Goal: Use online tool/utility: Utilize a website feature to perform a specific function

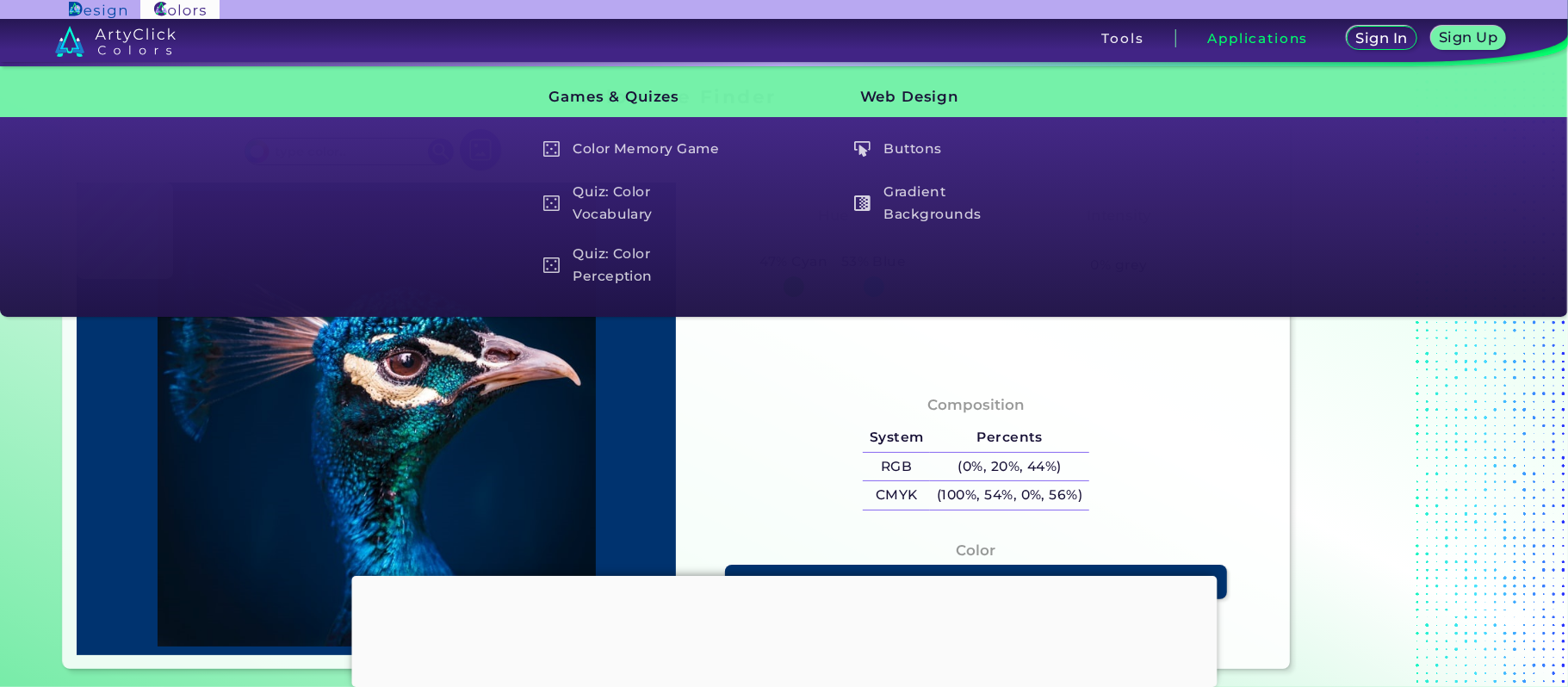
type input "#000000"
type input "#011629"
type input "#00172c"
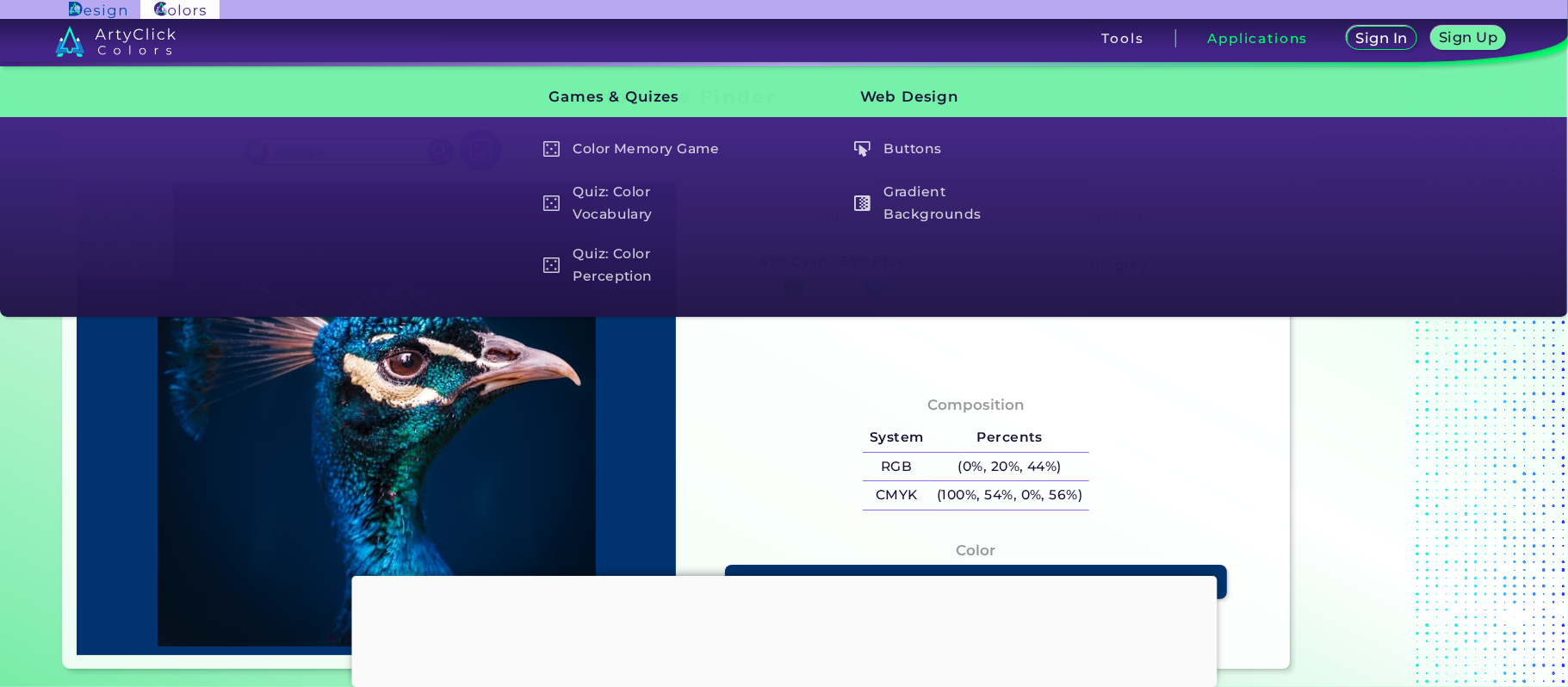
type input "#00172C"
type input "#05162c"
type input "#05162C"
type input "#001831"
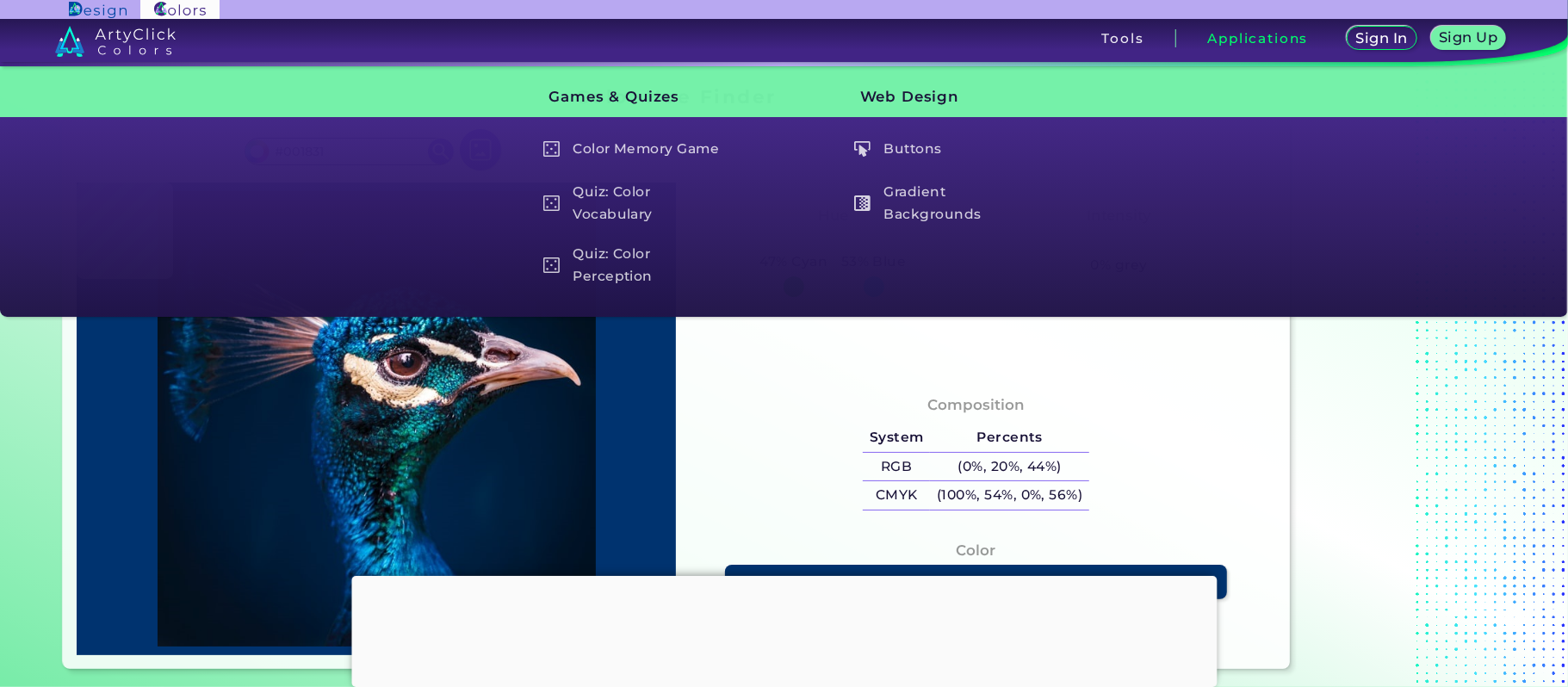
type input "#945f63"
type input "#945F63"
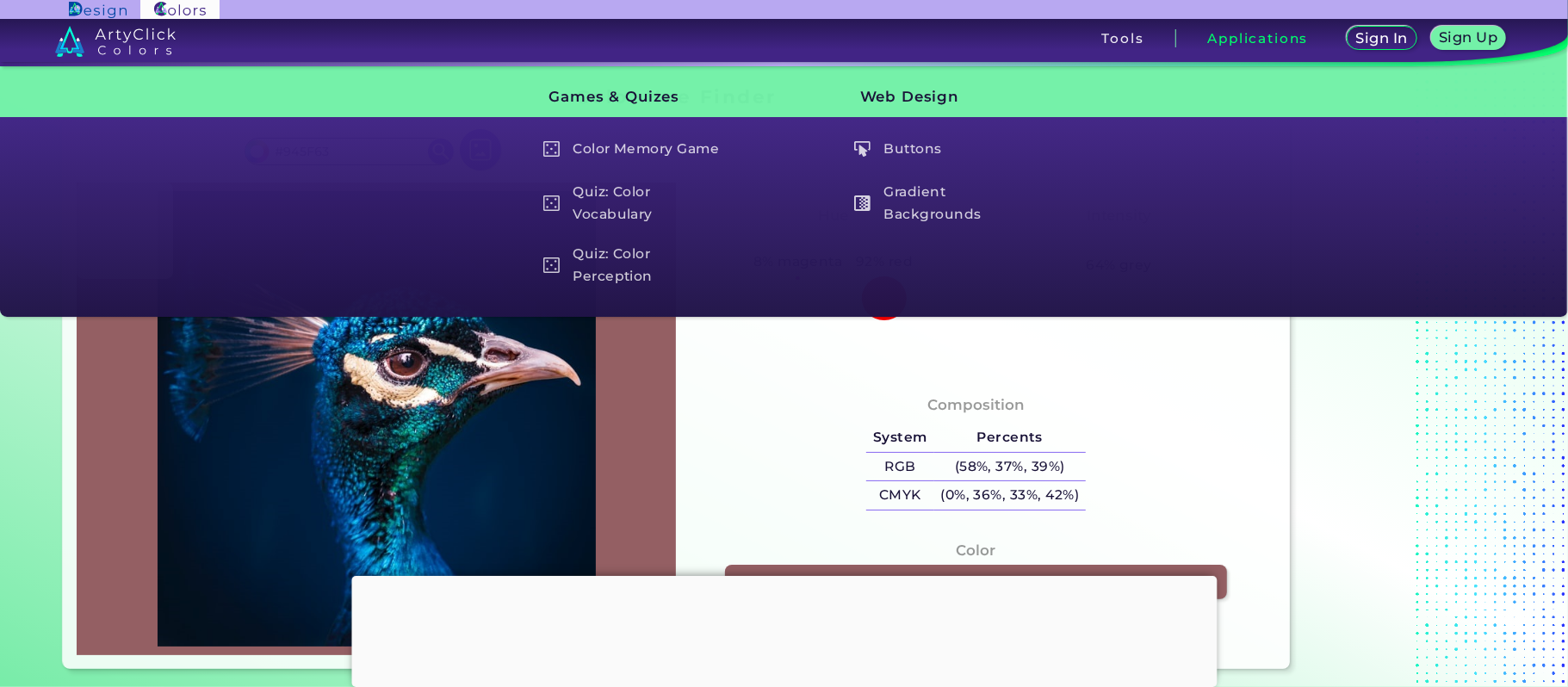
type input "#e5d1db"
type input "#E5D1DB"
type input "#b2a3bd"
type input "#B2A3BD"
type input "#001934"
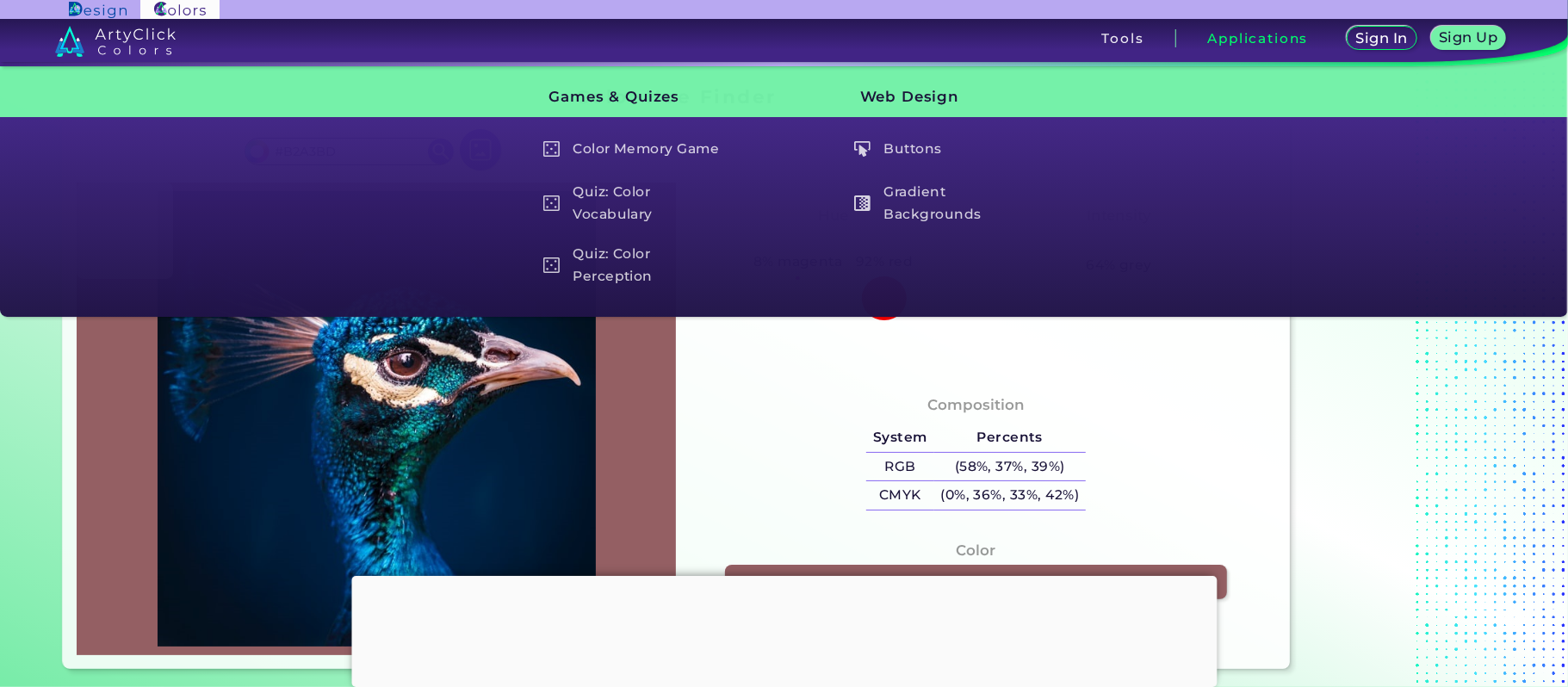
type input "#001934"
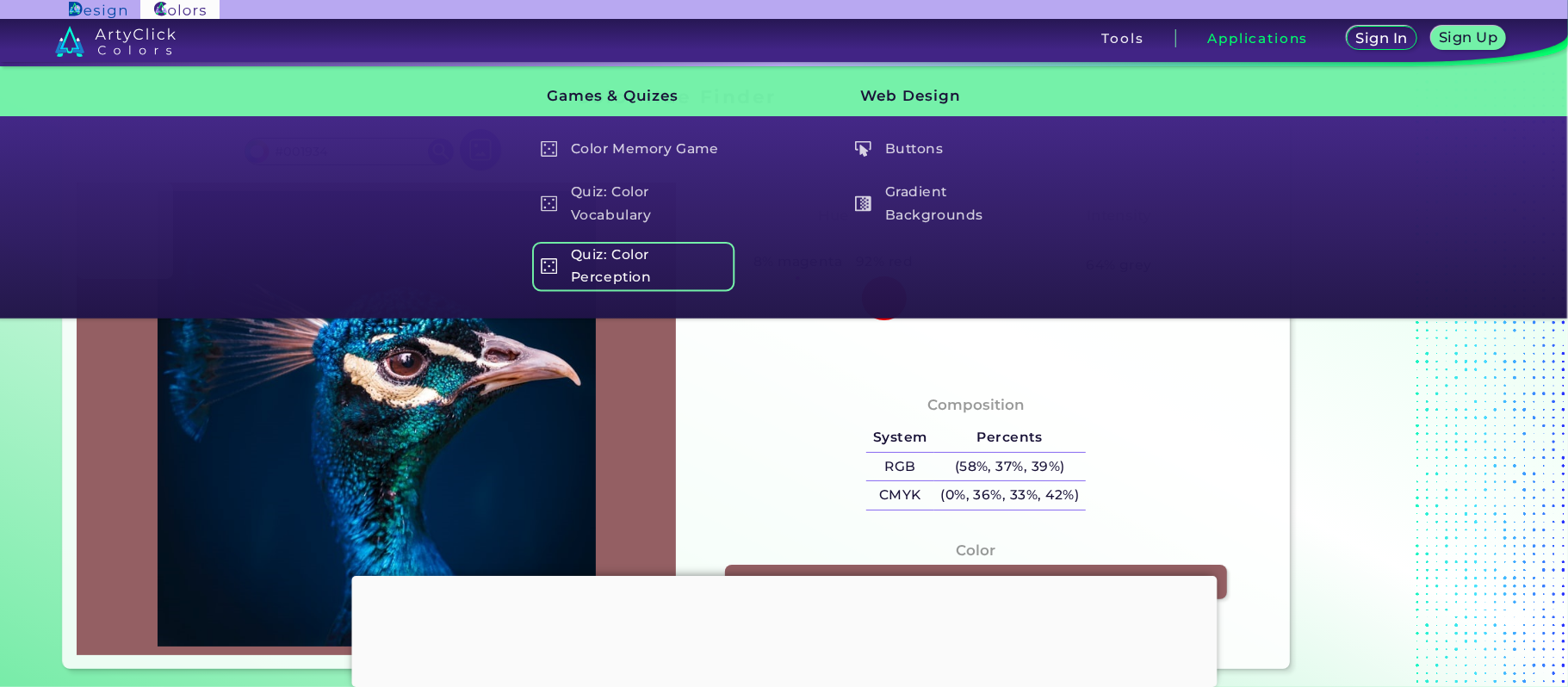
type input "#001830"
type input "#00172c"
type input "#00172C"
type input "#00162b"
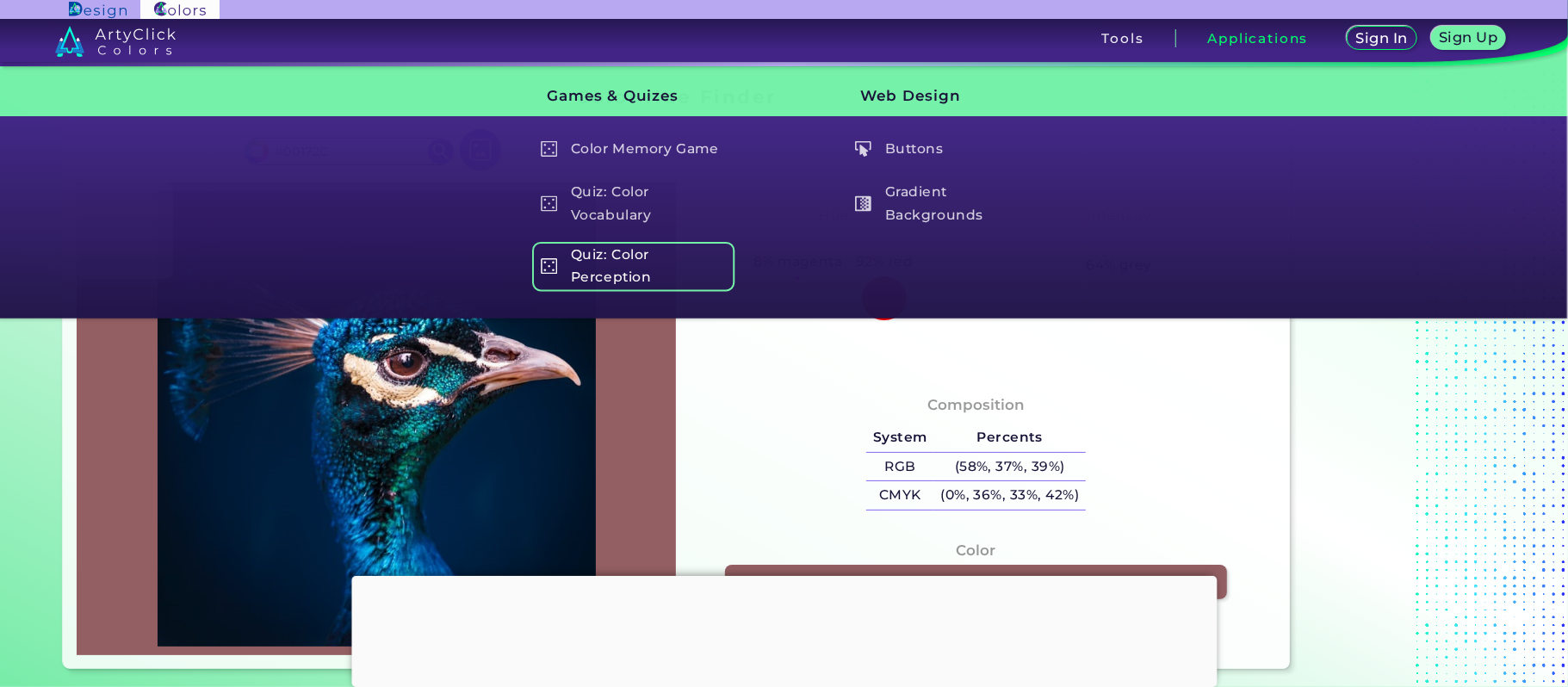
type input "#00162B"
type input "#001729"
type input "#011627"
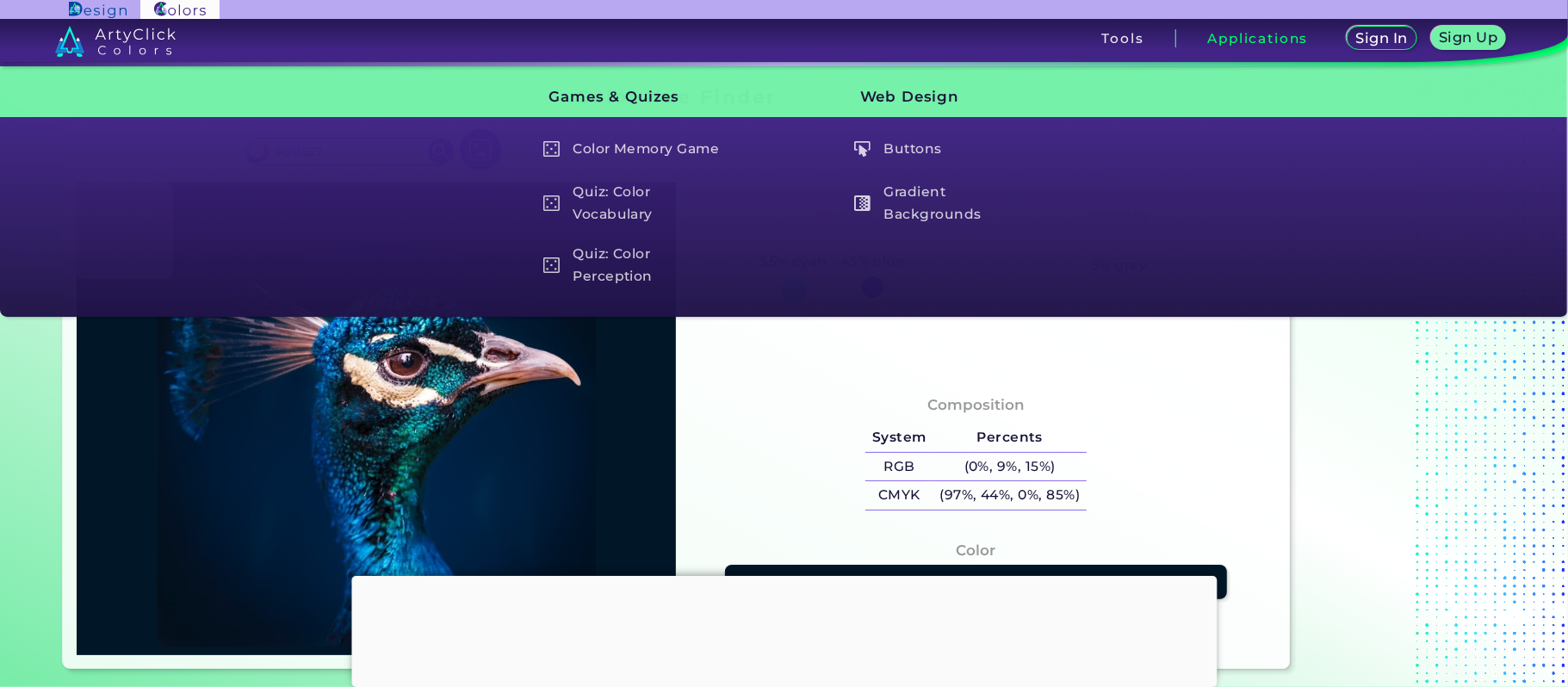
type input "#051222"
type input "#031426"
type input "#021528"
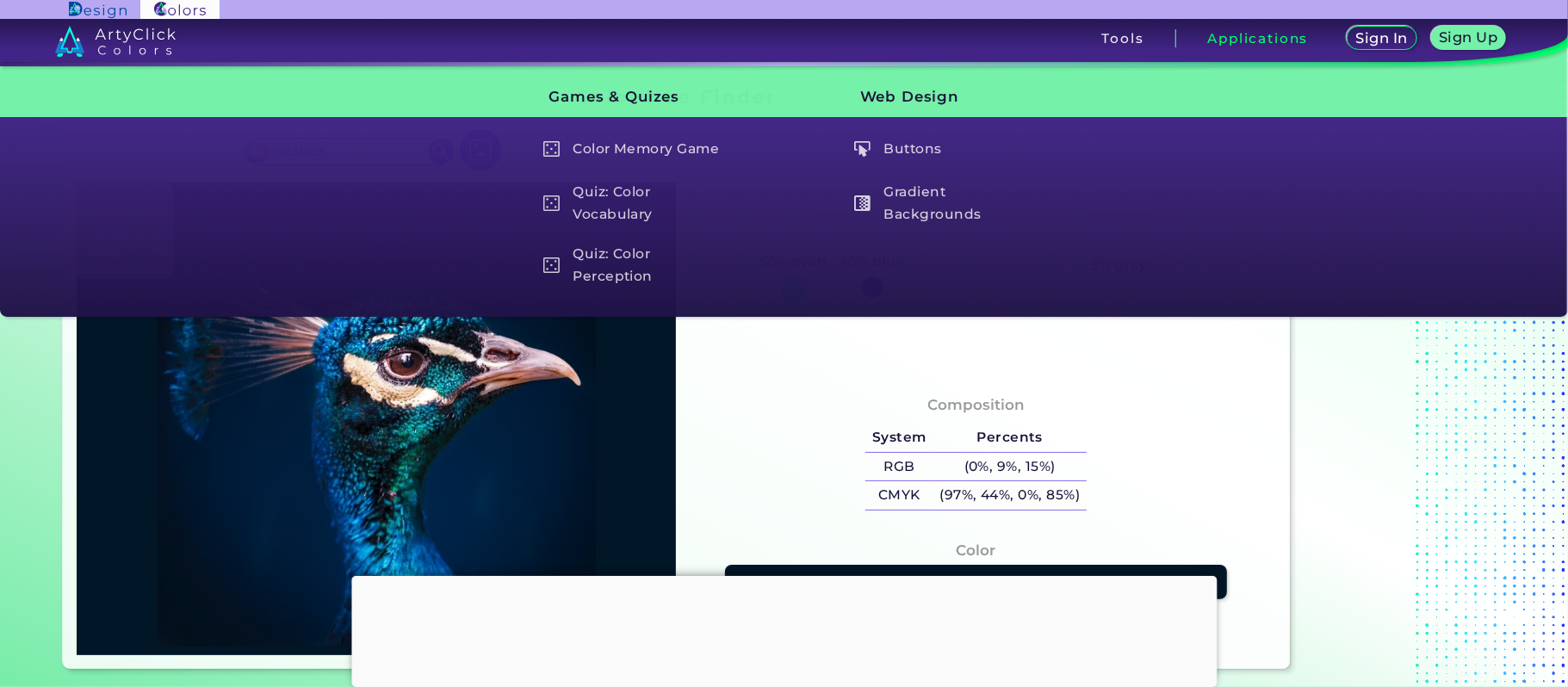
type input "#021528"
type input "#001729"
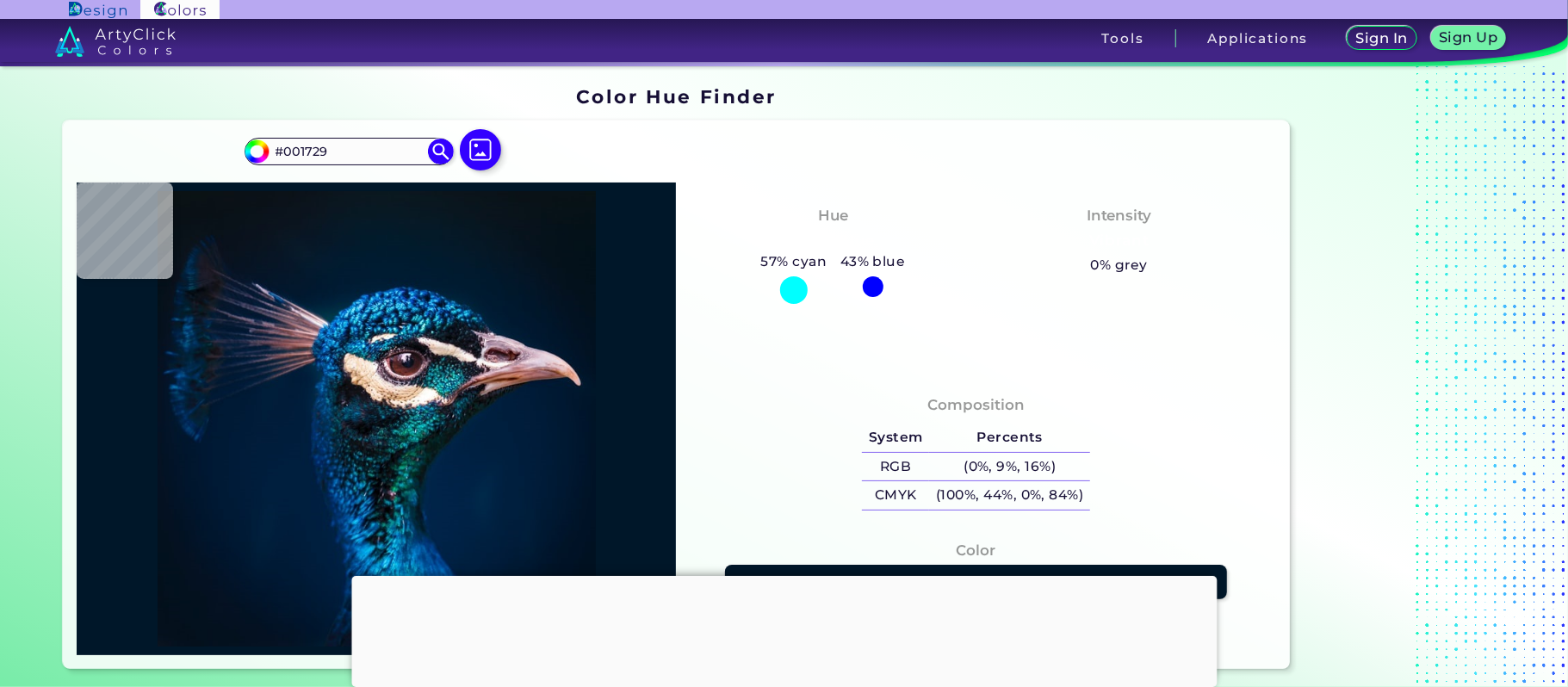
type input "#01172e"
type input "#01172E"
type input "#001830"
type input "#001c34"
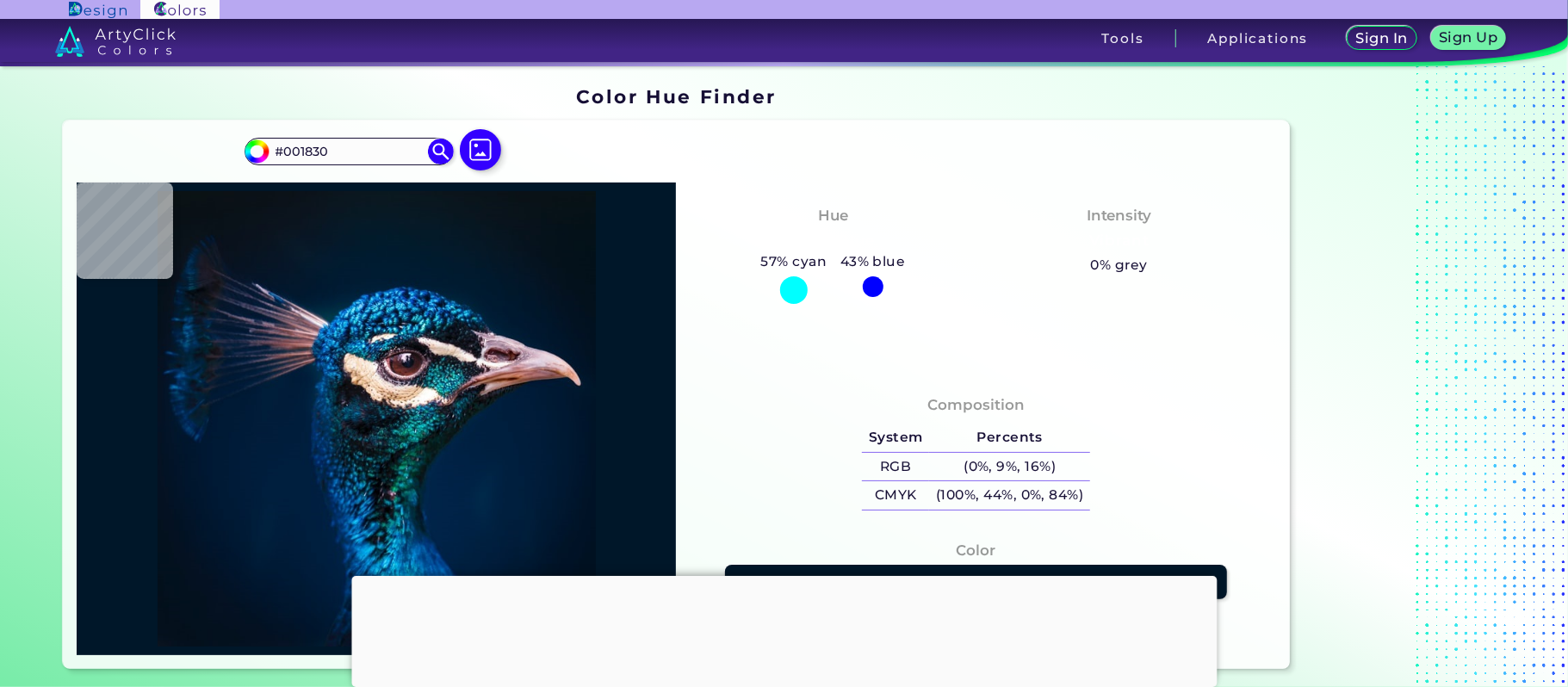
type input "#001C34"
type input "#031d35"
type input "#031D35"
type input "#041f37"
type input "#041F37"
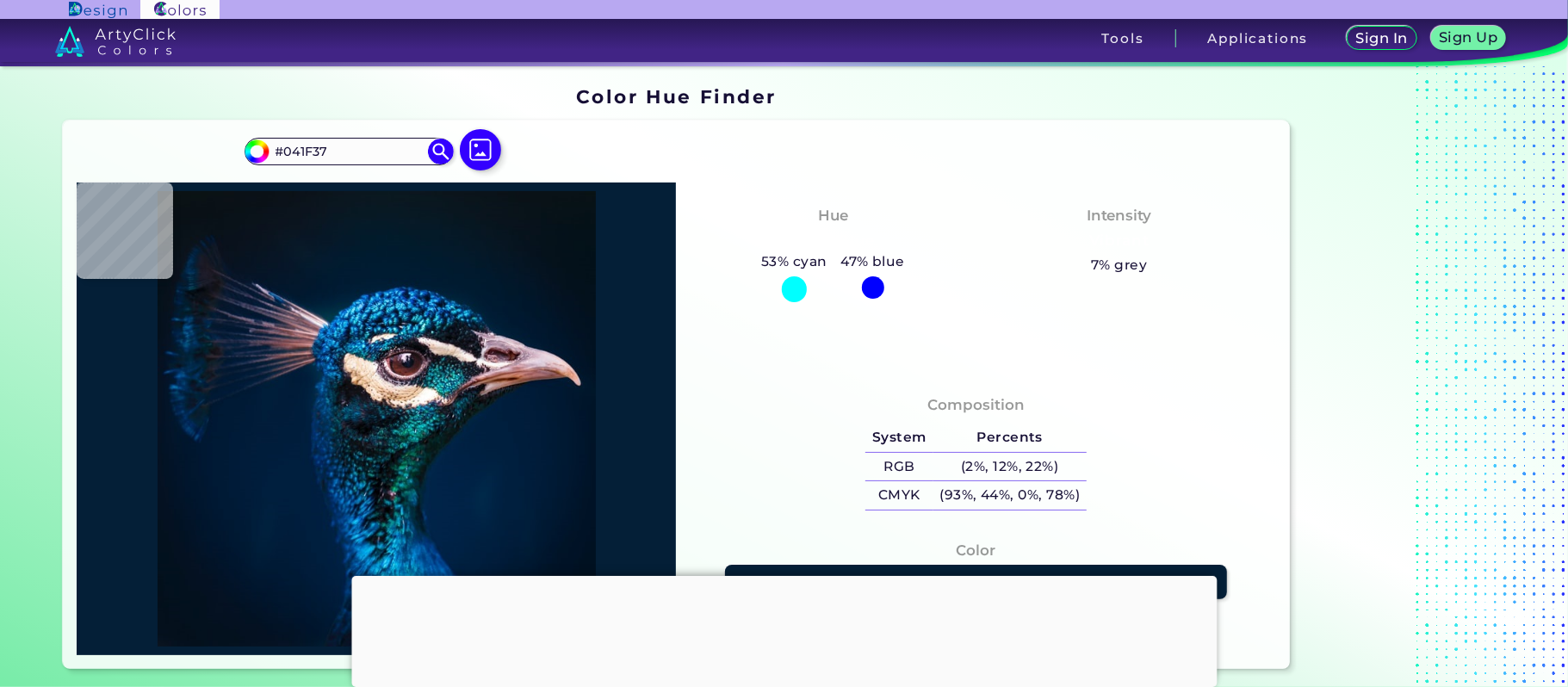
type input "#011d35"
type input "#011D35"
type input "#001c34"
type input "#001C34"
type input "#001b32"
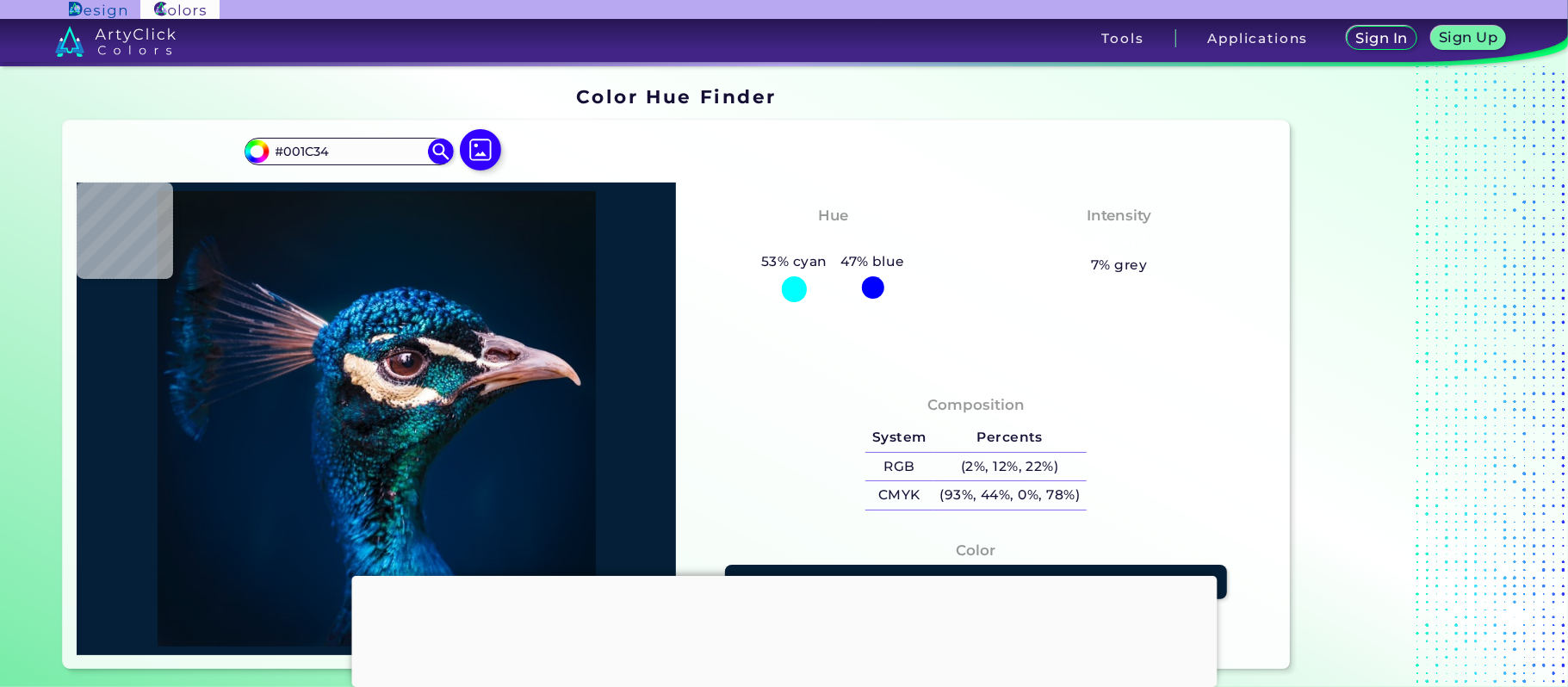
type input "#001B32"
type input "#001a31"
type input "#001A31"
type input "#001931"
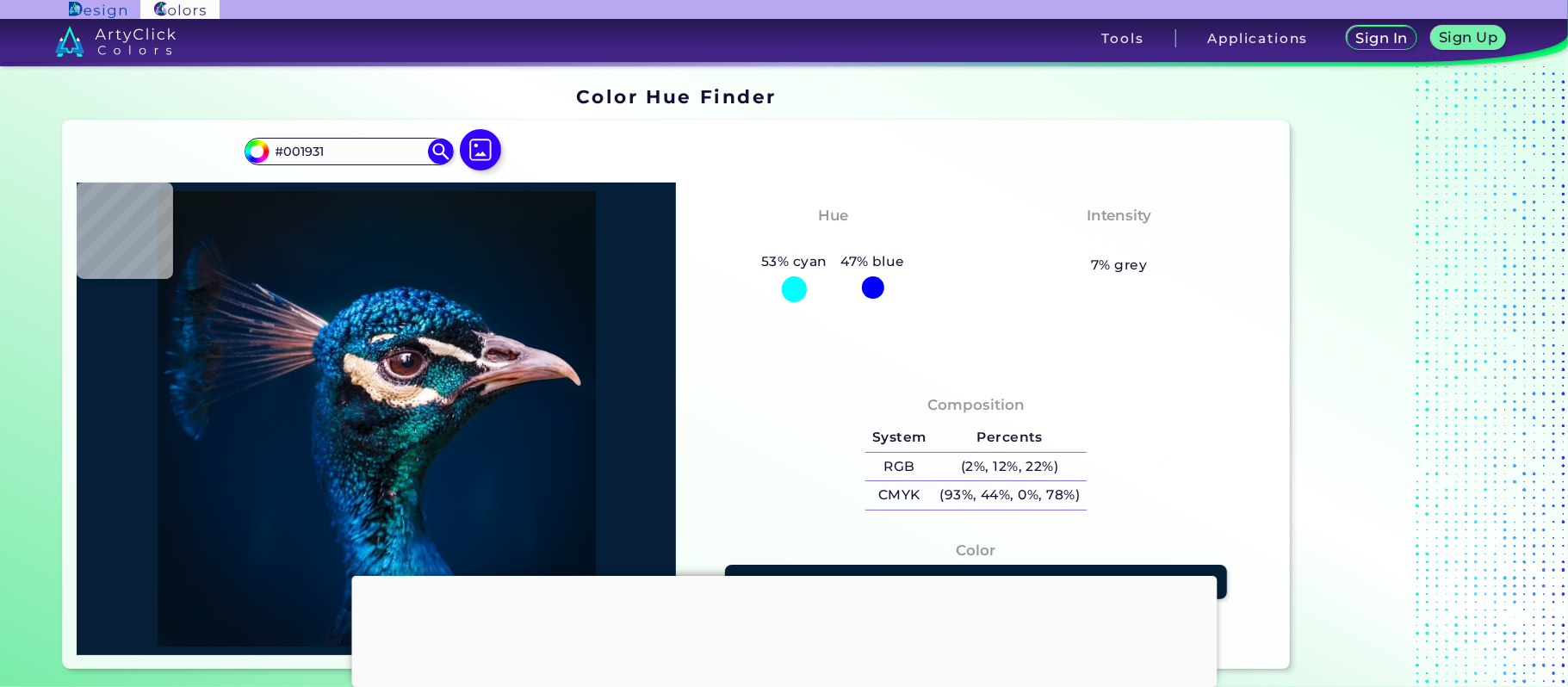
type input "#00192f"
type input "#00192F"
type input "#00182f"
type input "#00182F"
type input "#00192f"
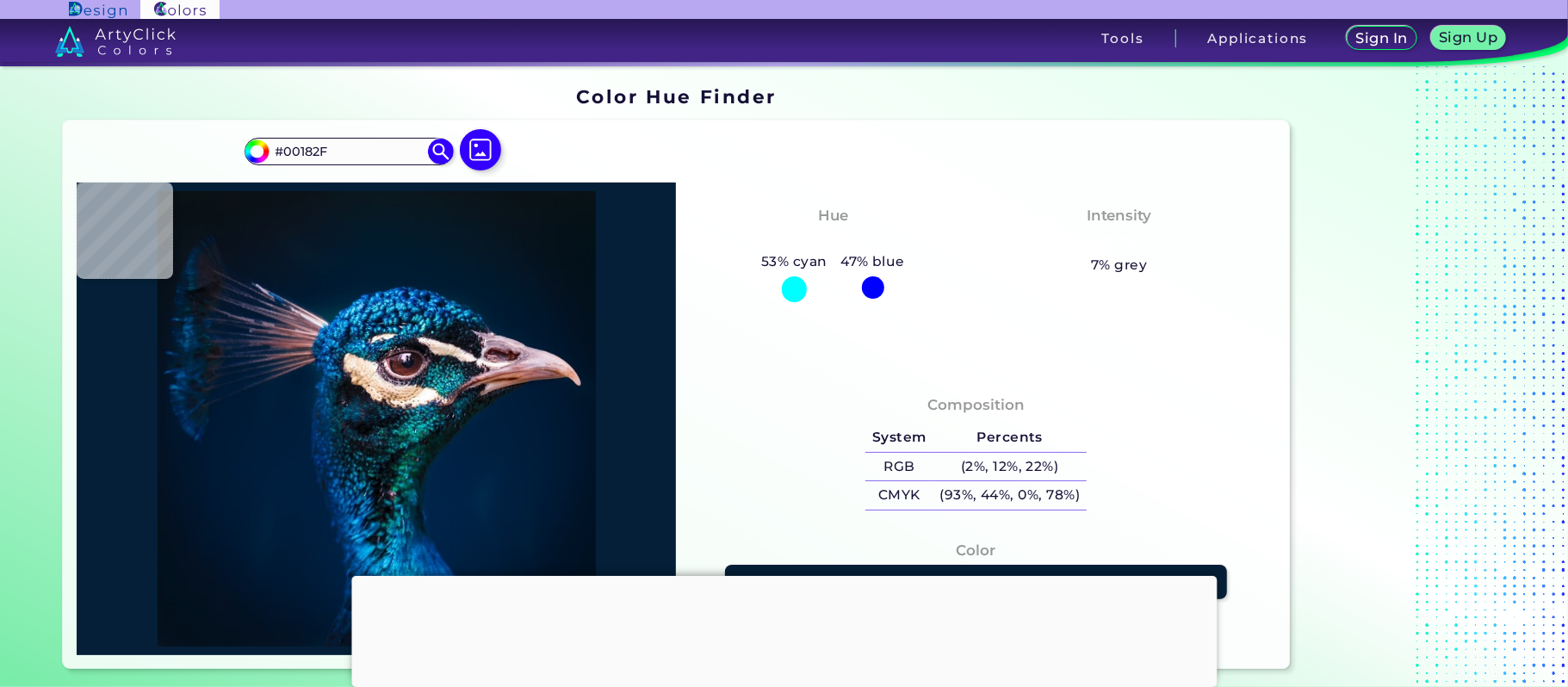
type input "#00192F"
type input "#00182e"
type input "#00182E"
type input "#00182c"
type input "#00182C"
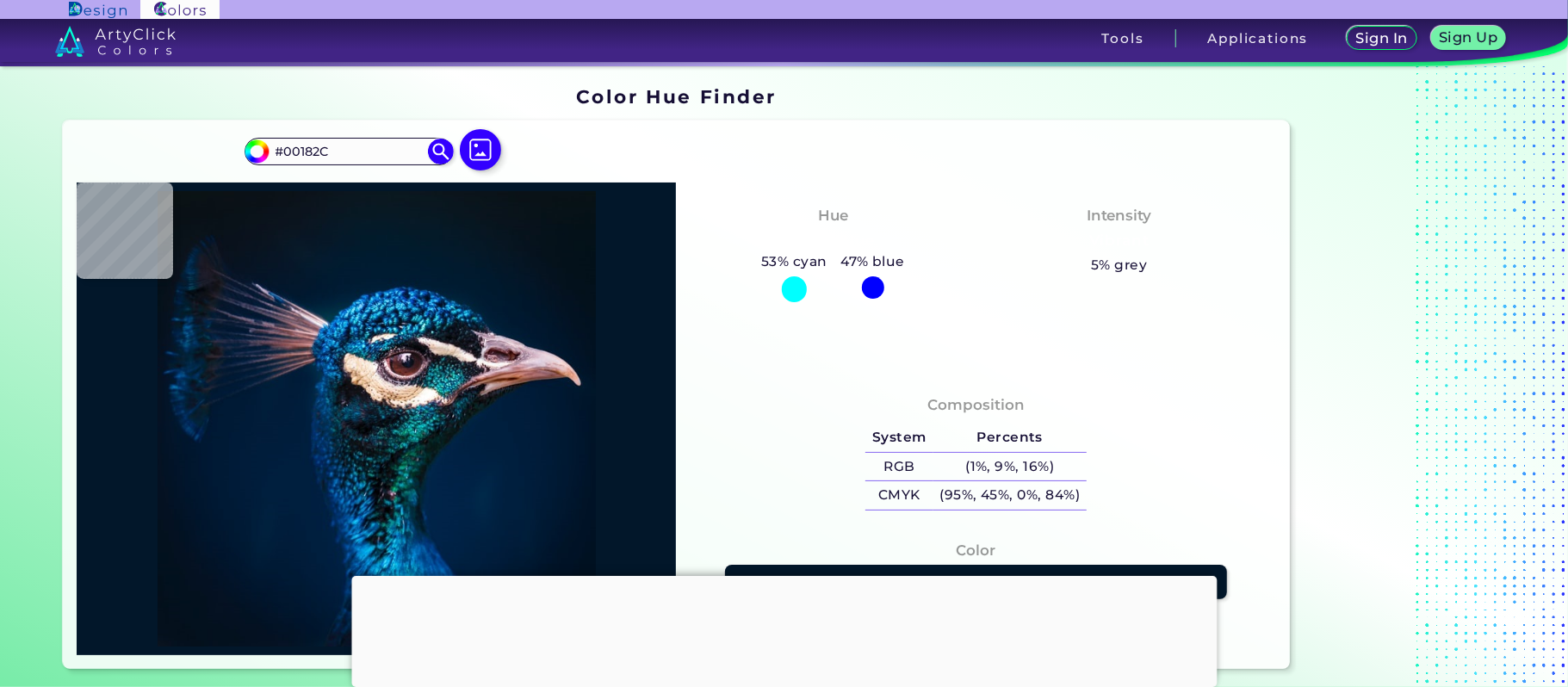
type input "#02172a"
type input "#02172A"
type input "#031627"
type input "#041421"
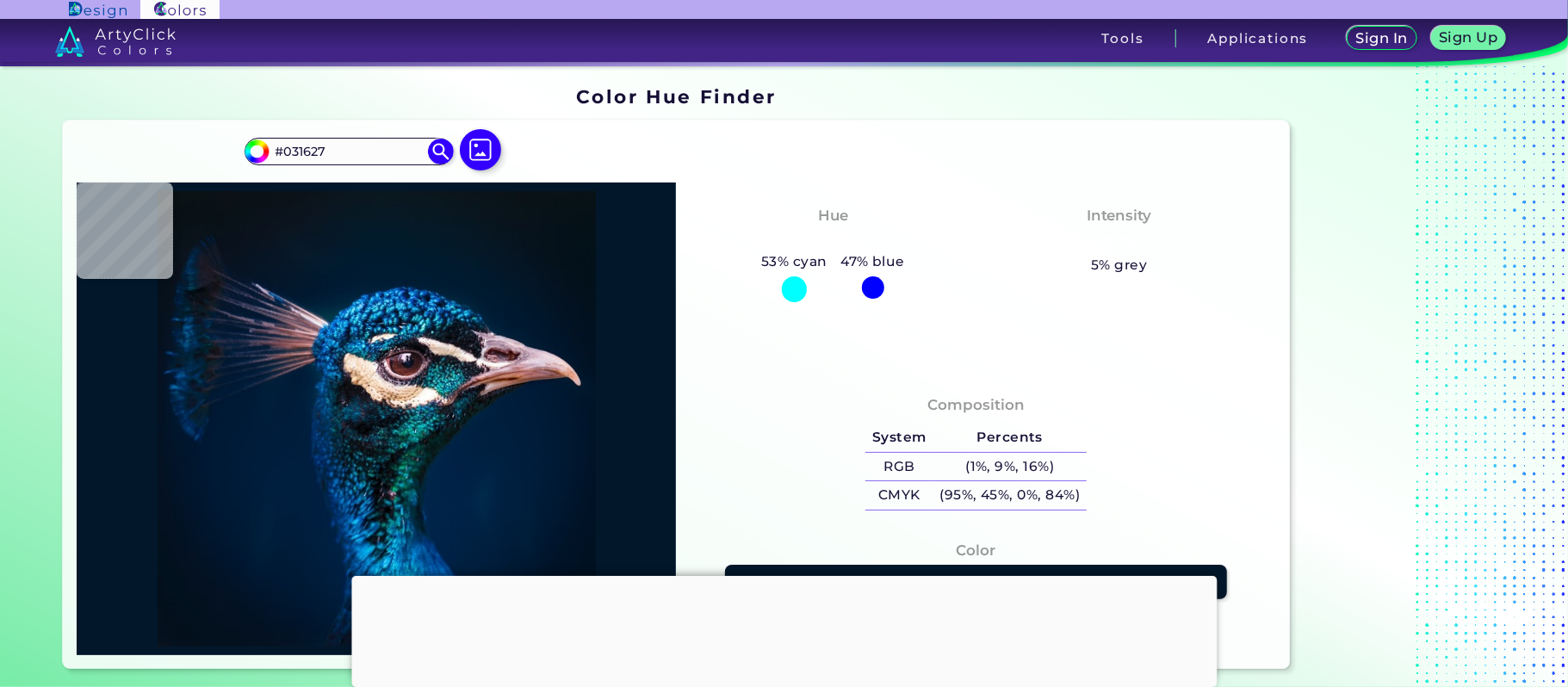
type input "#041421"
type input "#06121e"
type input "#06121E"
type input "#05121b"
type input "#05121B"
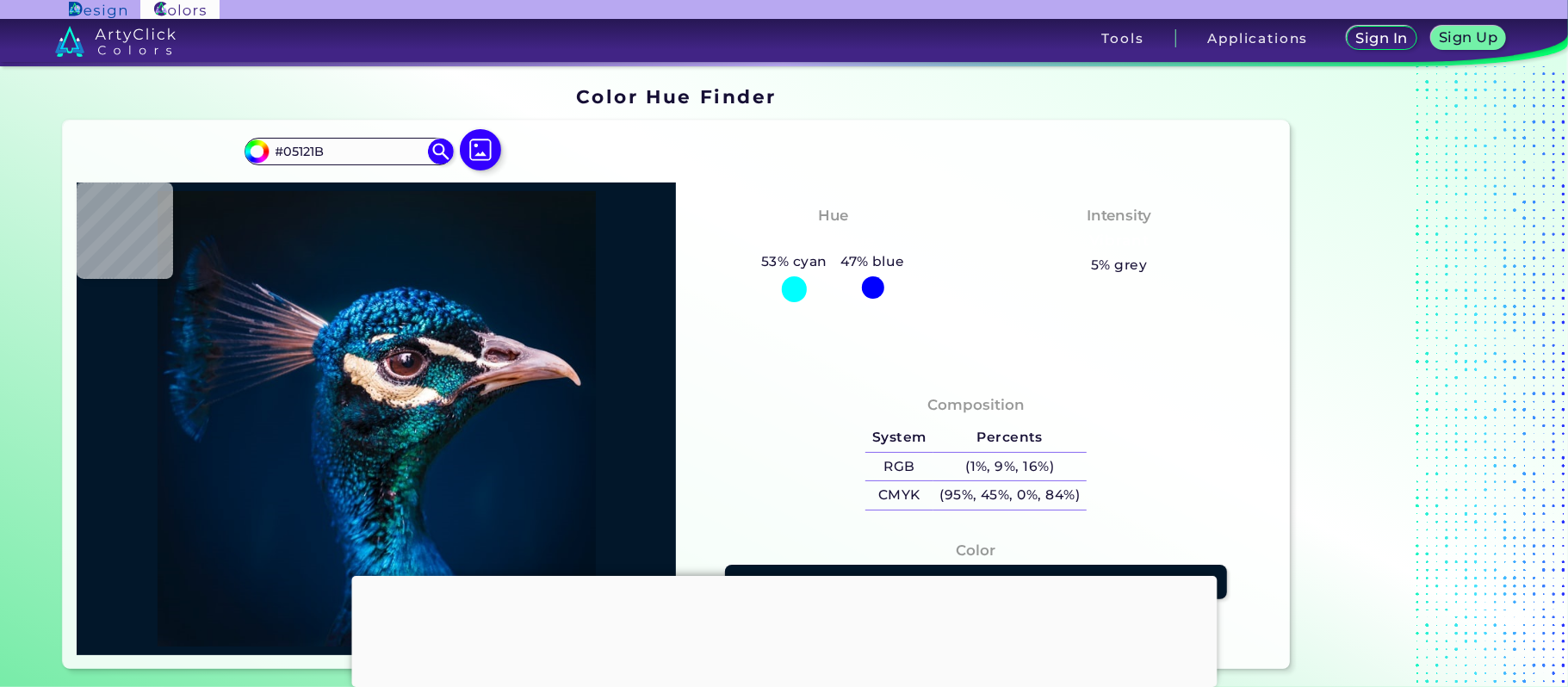
type input "#05121a"
type input "#05121A"
type input "#071218"
type input "#091217"
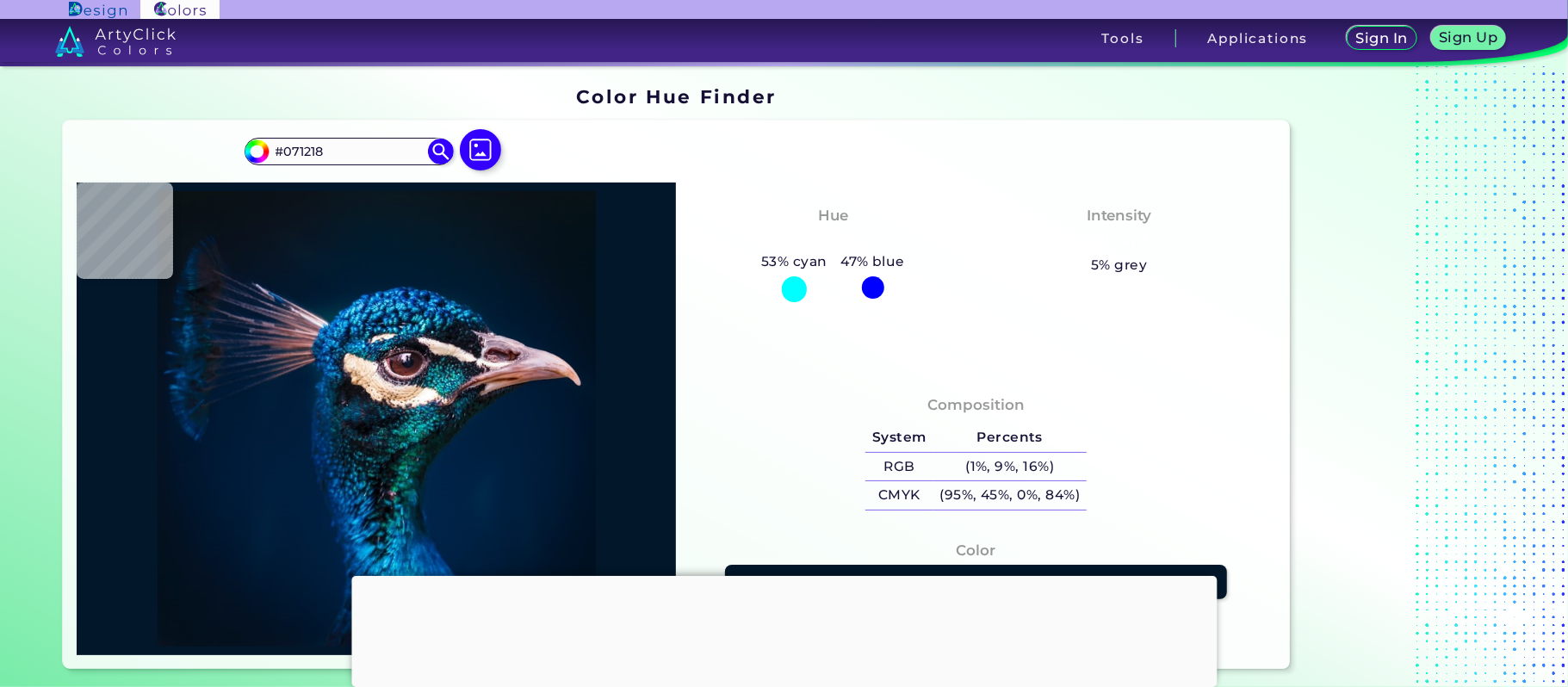
type input "#091217"
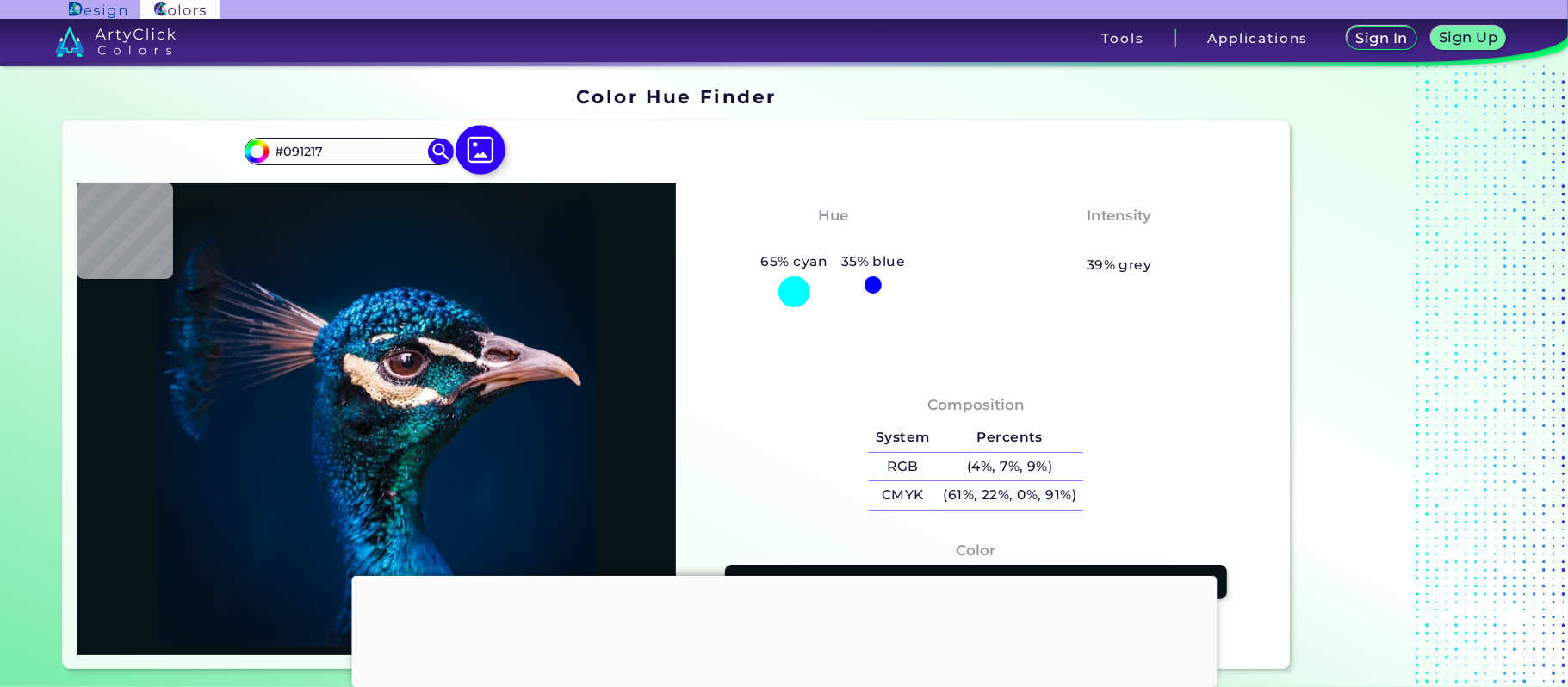
click at [479, 160] on img at bounding box center [480, 150] width 49 height 49
click at [0, 0] on input "file" at bounding box center [0, 0] width 0 height 0
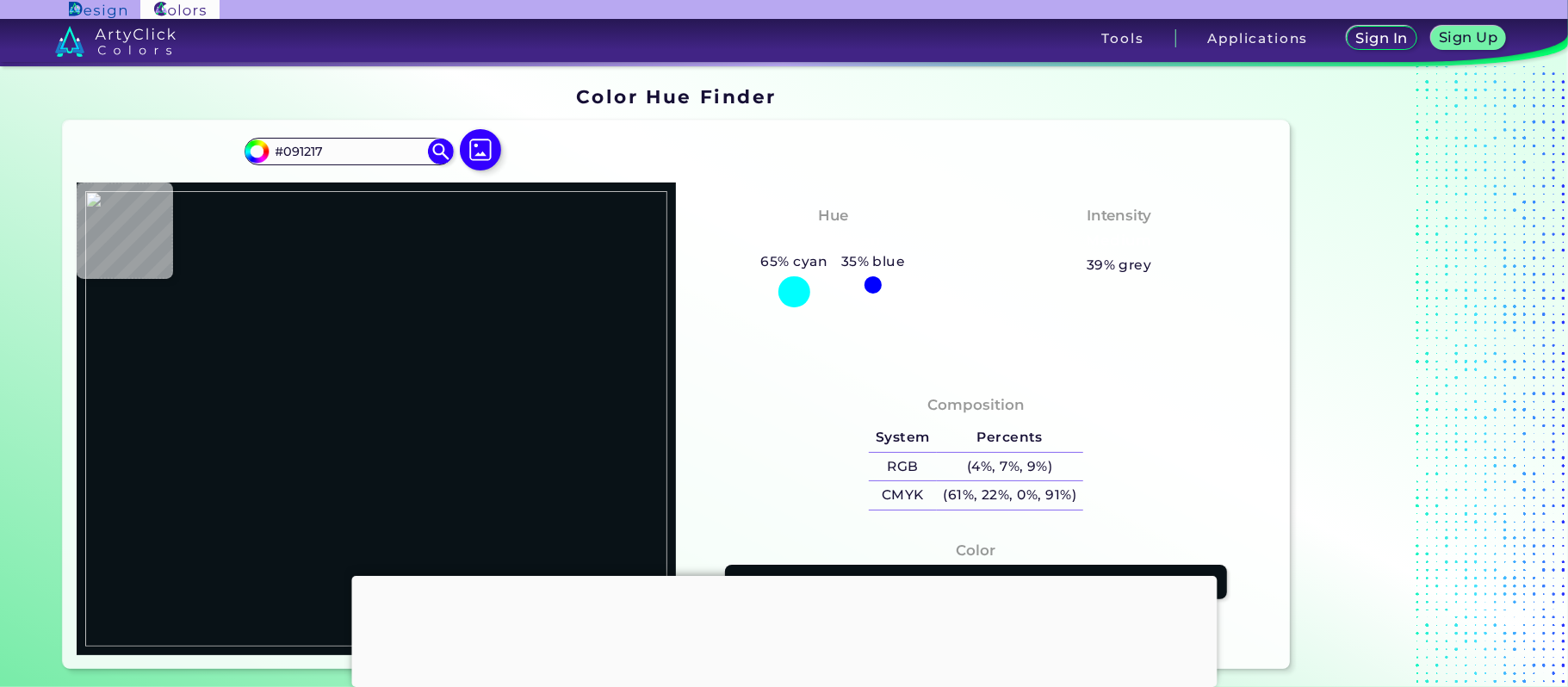
type input "#1c3a3e"
type input "#1C3A3E"
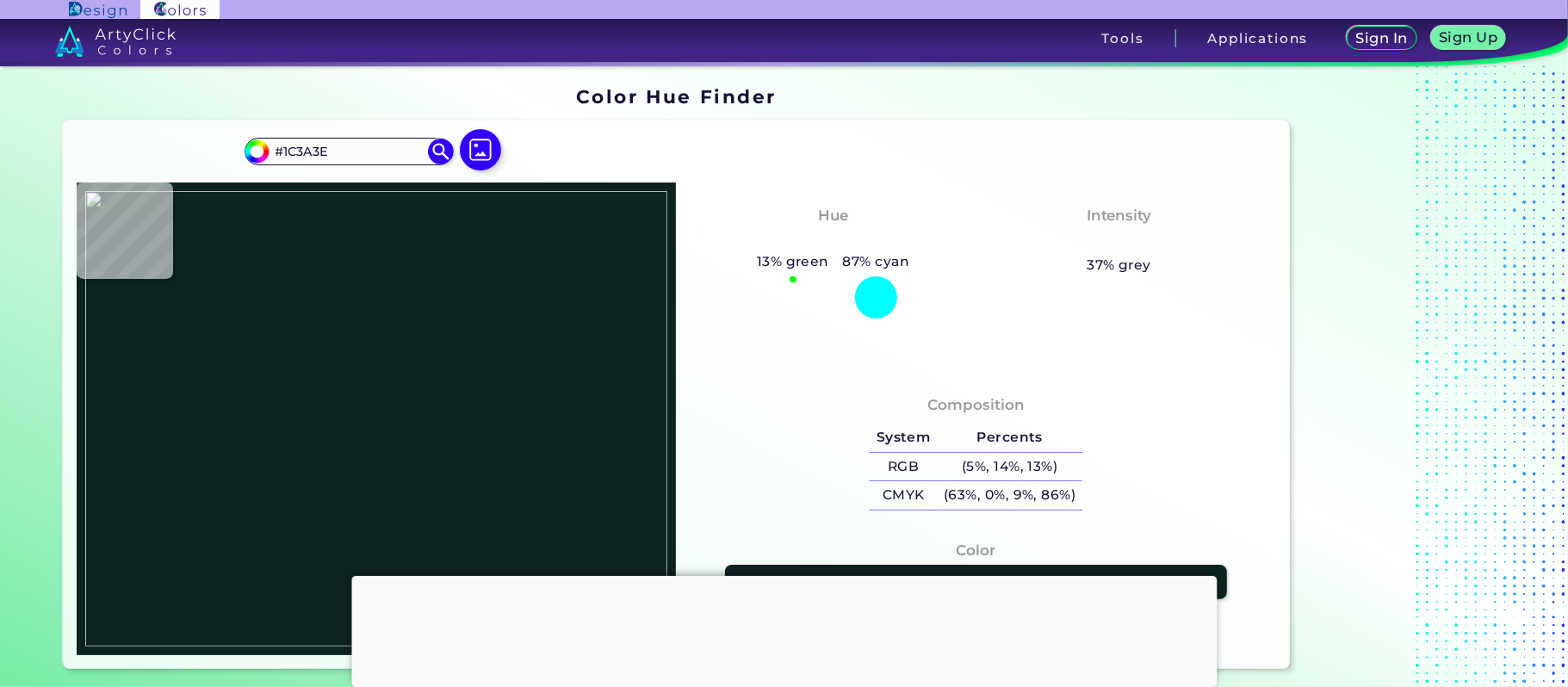
type input "#0d2320"
type input "#0D2320"
type input "#575d37"
type input "#575D37"
type input "#626441"
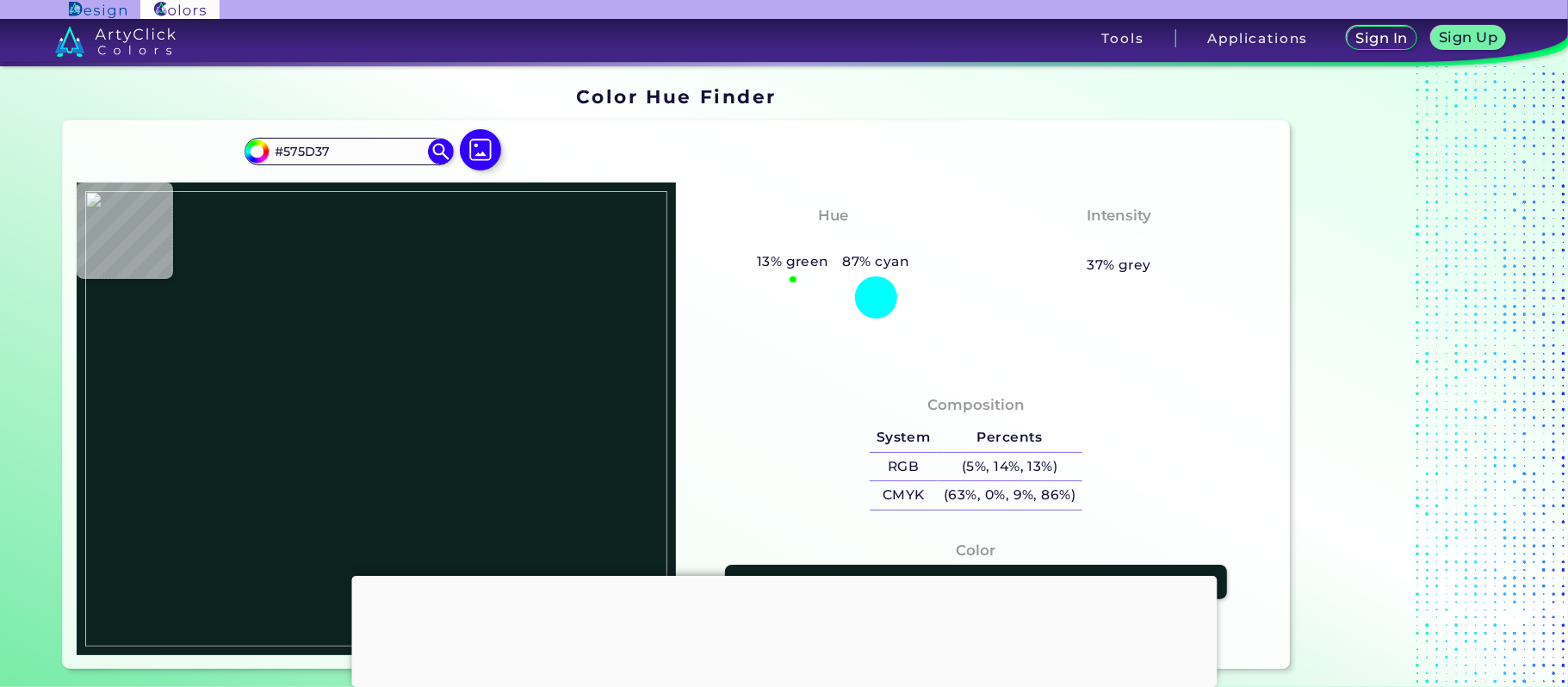
type input "#626441"
type input "#645f33"
type input "#645F33"
type input "#3e493f"
type input "#3E493F"
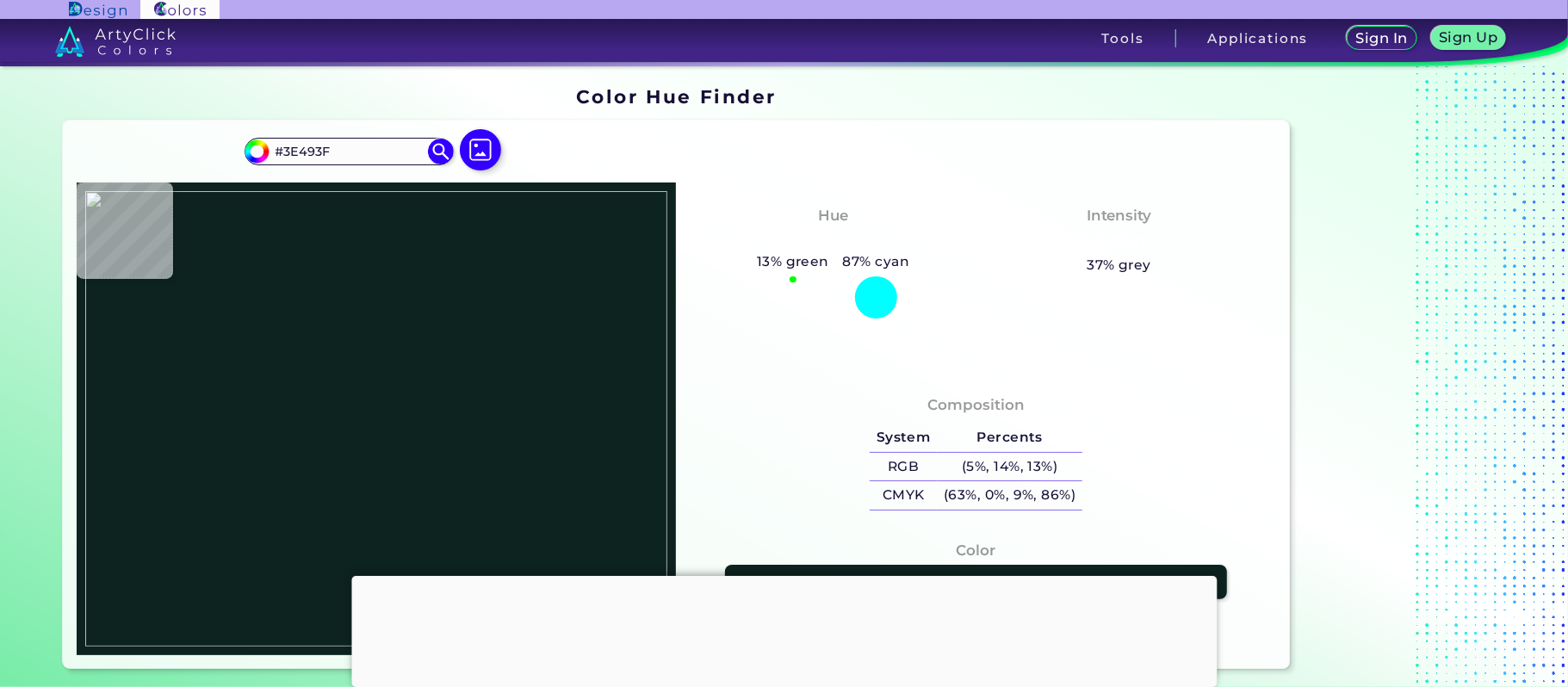
type input "#7c8587"
type input "#7C8587"
type input "#314754"
type input "#ffffff"
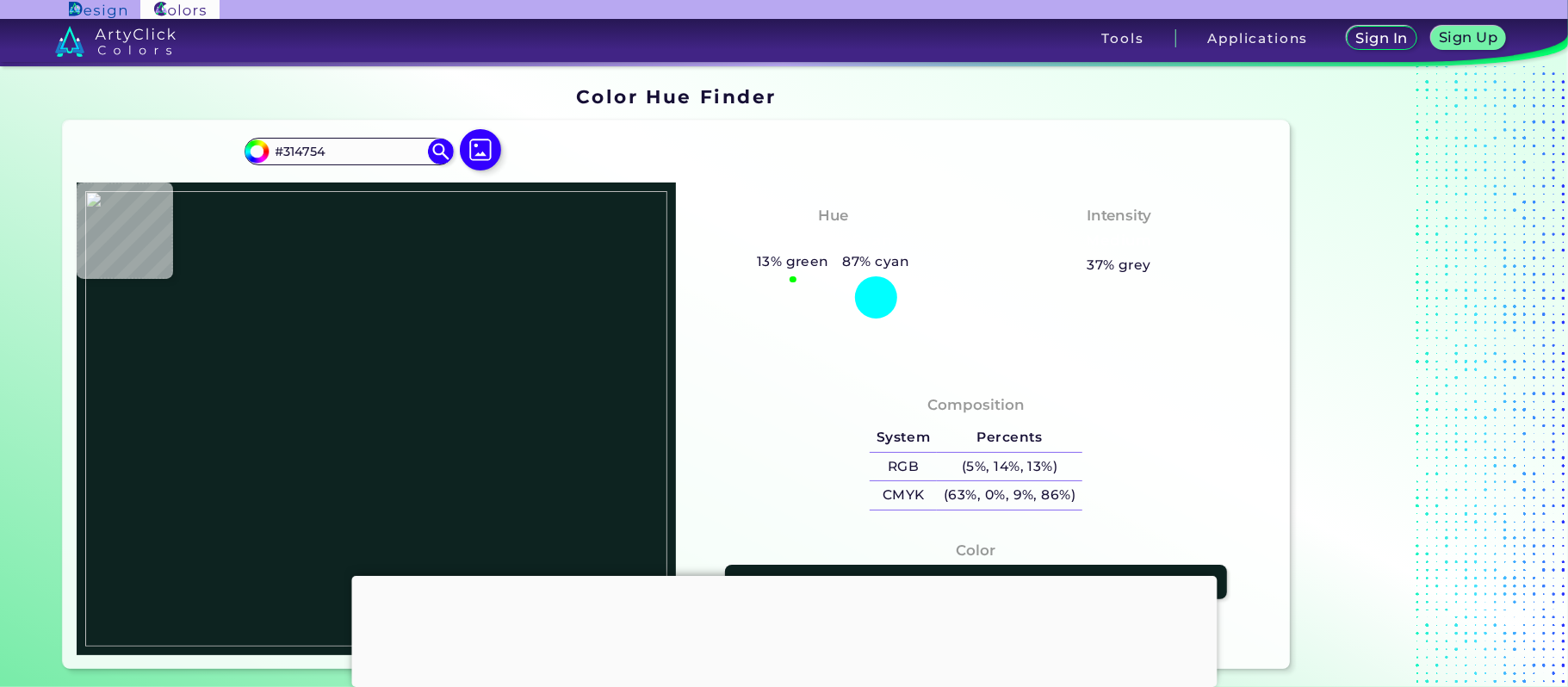
type input "#FFFFFF"
type input "#968e91"
type input "#968E91"
type input "#585535"
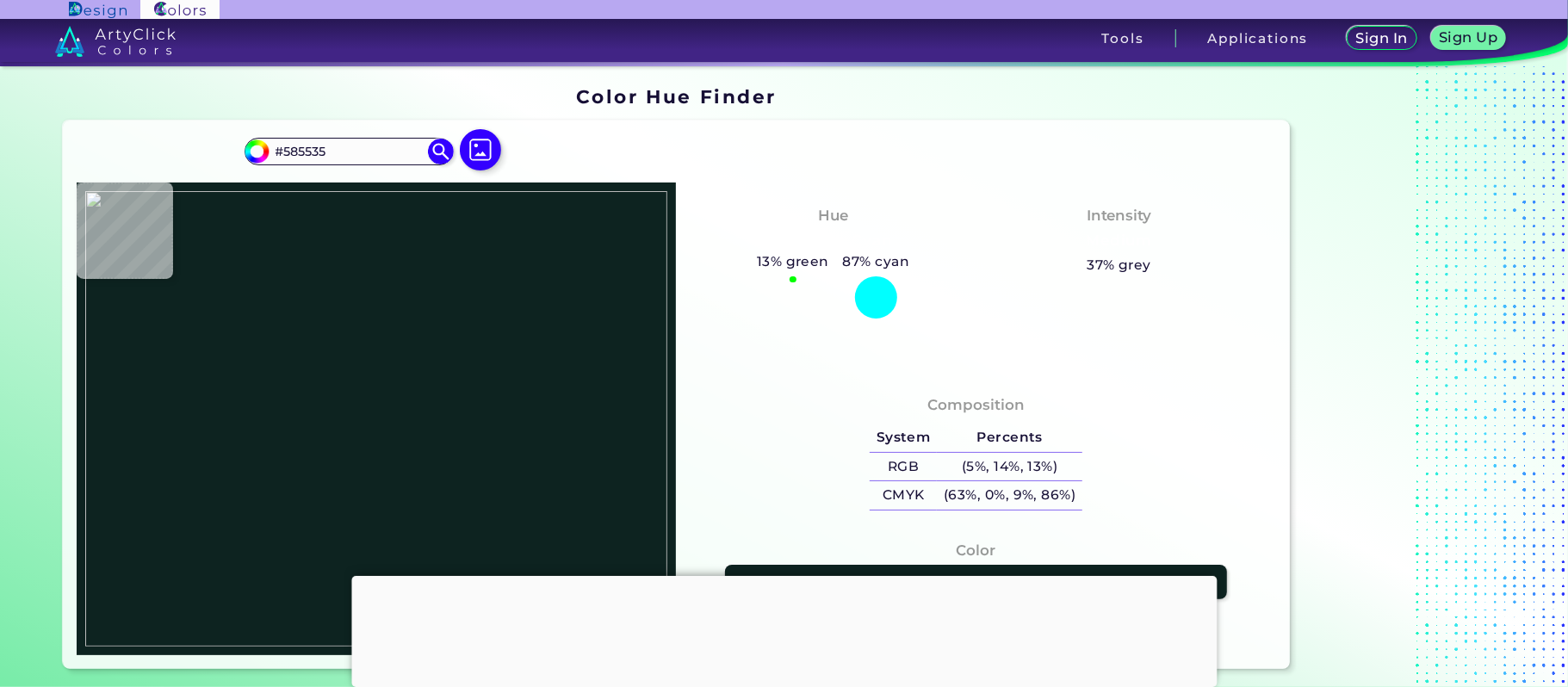
type input "#3d3a2b"
type input "#3D3A2B"
type input "#3f402b"
type input "#3F402B"
type input "#282825"
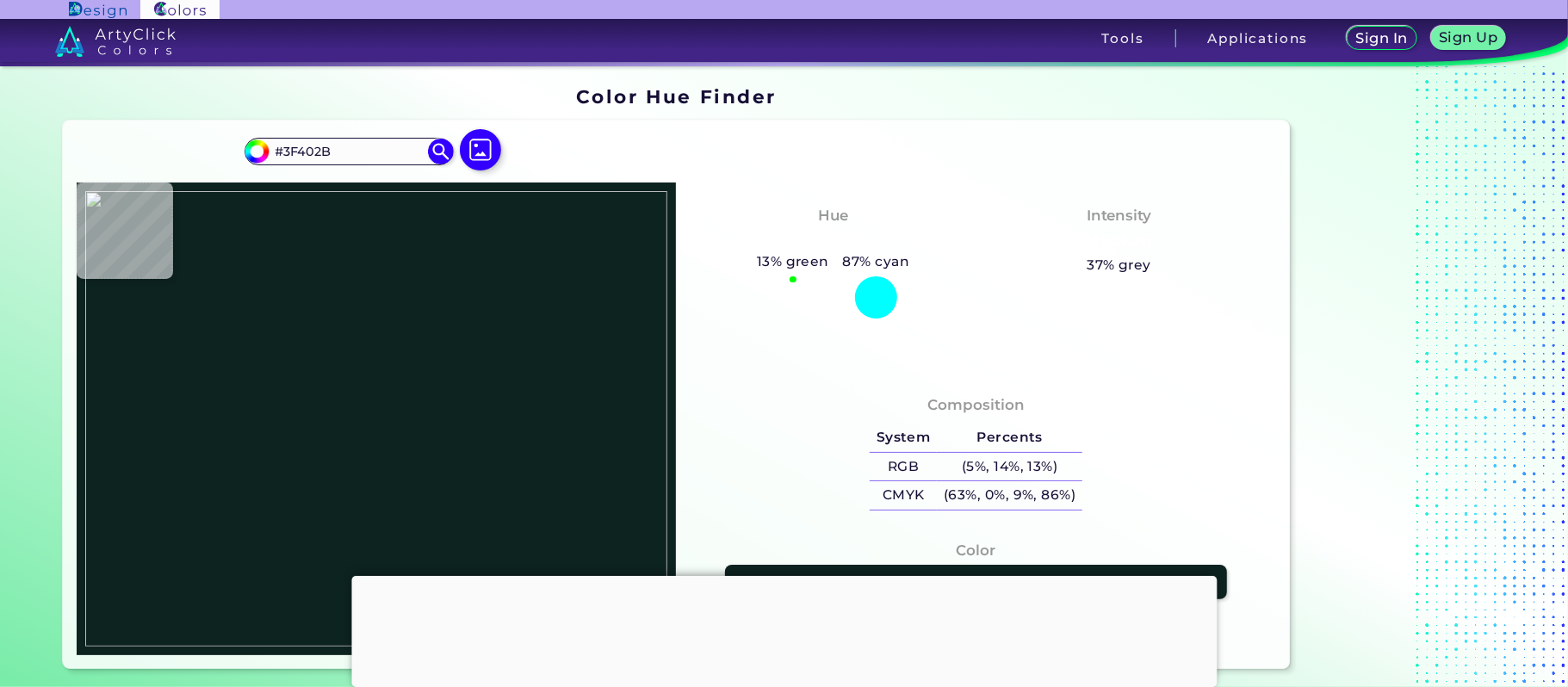
type input "#282825"
type input "#2f2e27"
type input "#2F2E27"
type input "#374028"
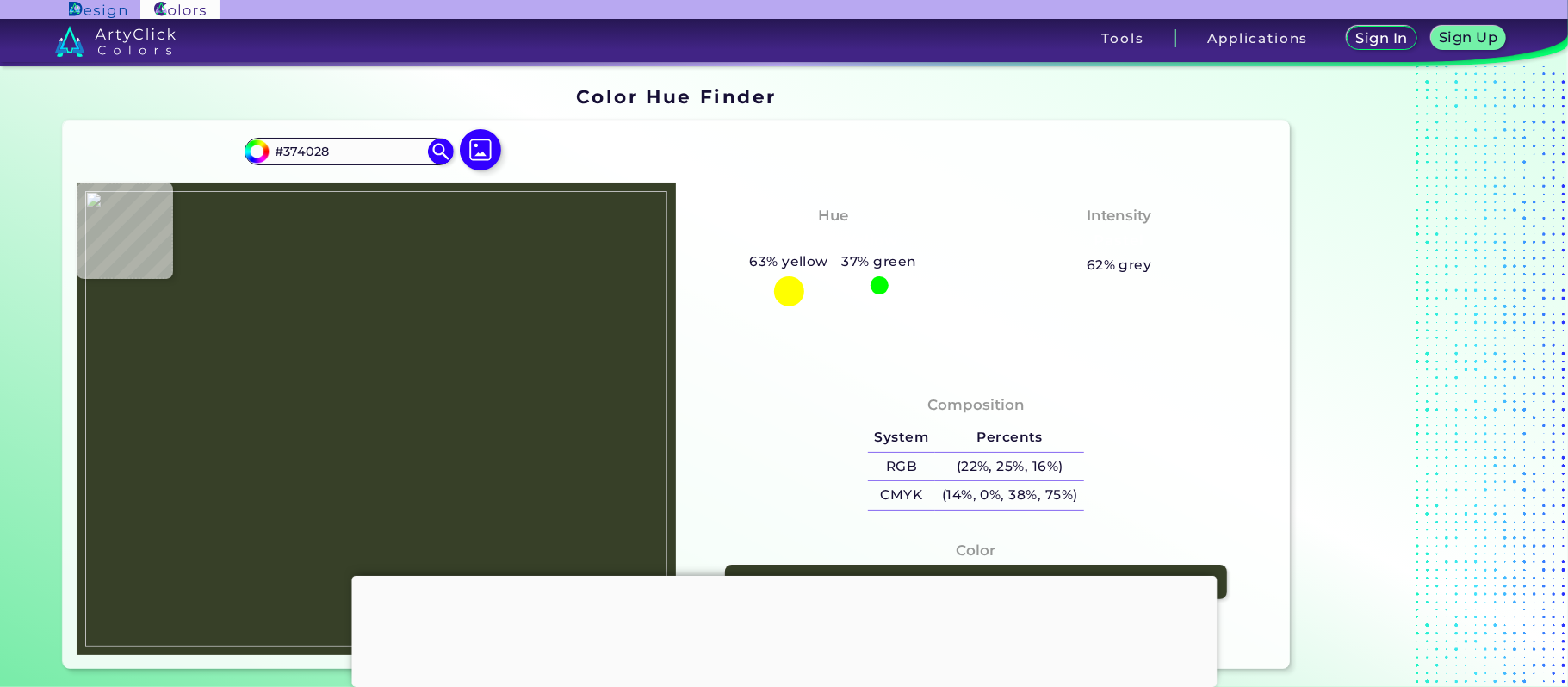
type input "#4f4829"
type input "#4F4829"
type input "#433d28"
type input "#433D28"
type input "#2c3226"
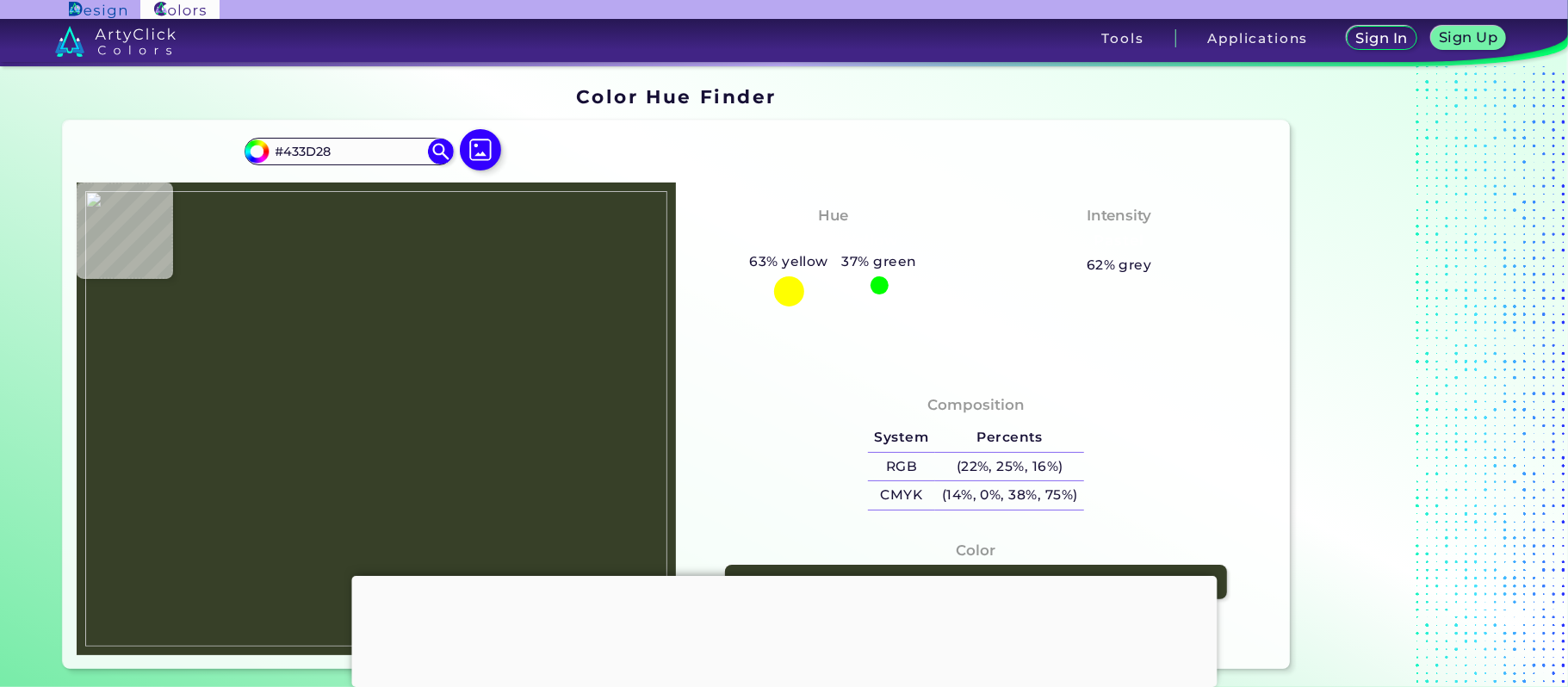
type input "#2C3226"
type input "#000000"
type input "#52637e"
type input "#52637E"
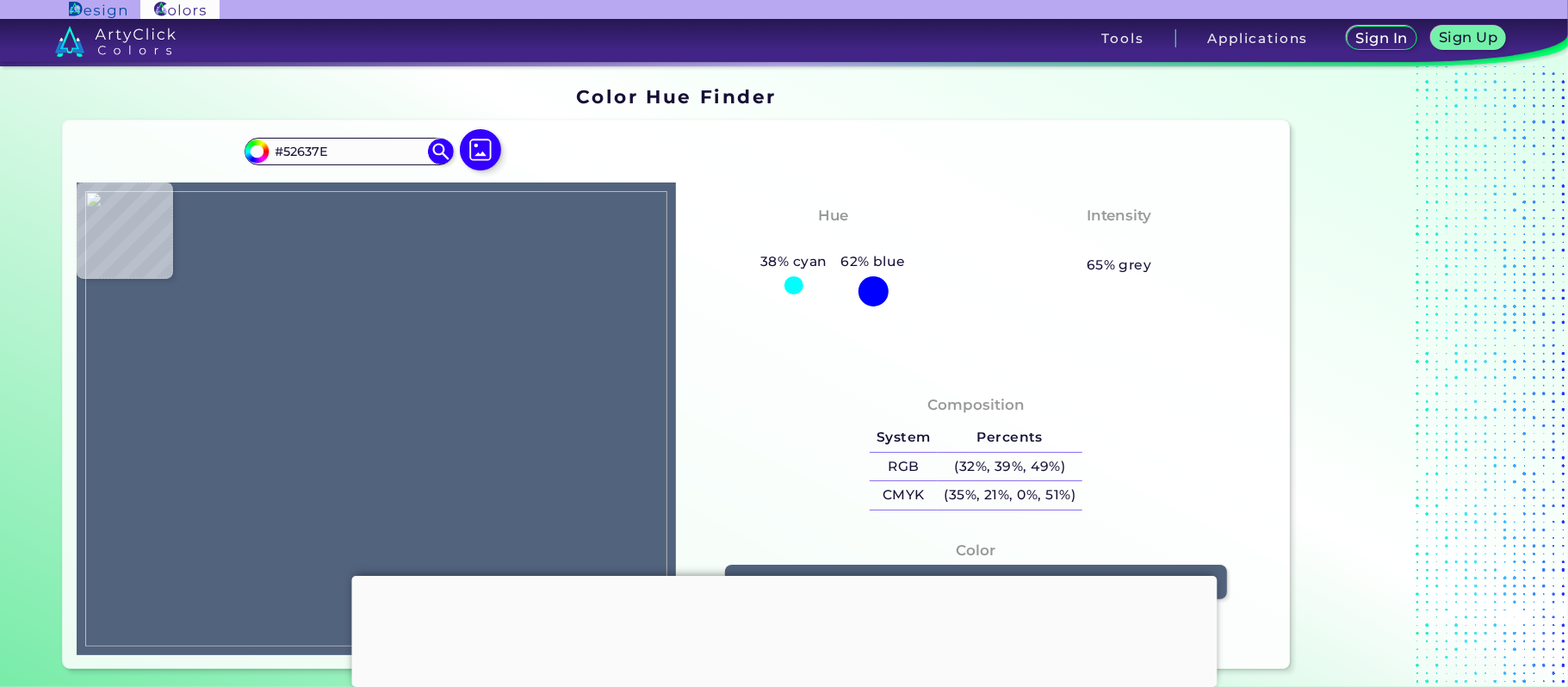
click at [131, 324] on img at bounding box center [376, 420] width 582 height 456
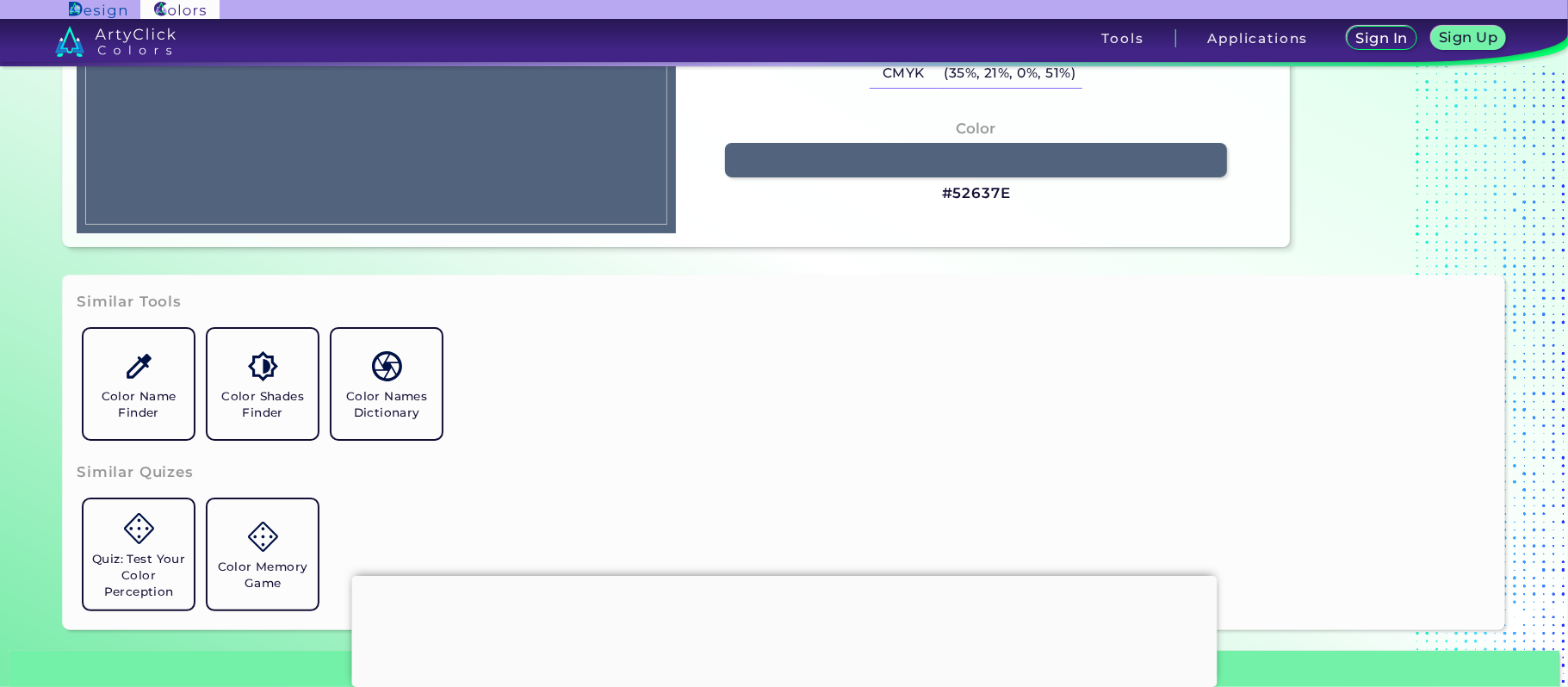
scroll to position [459, 0]
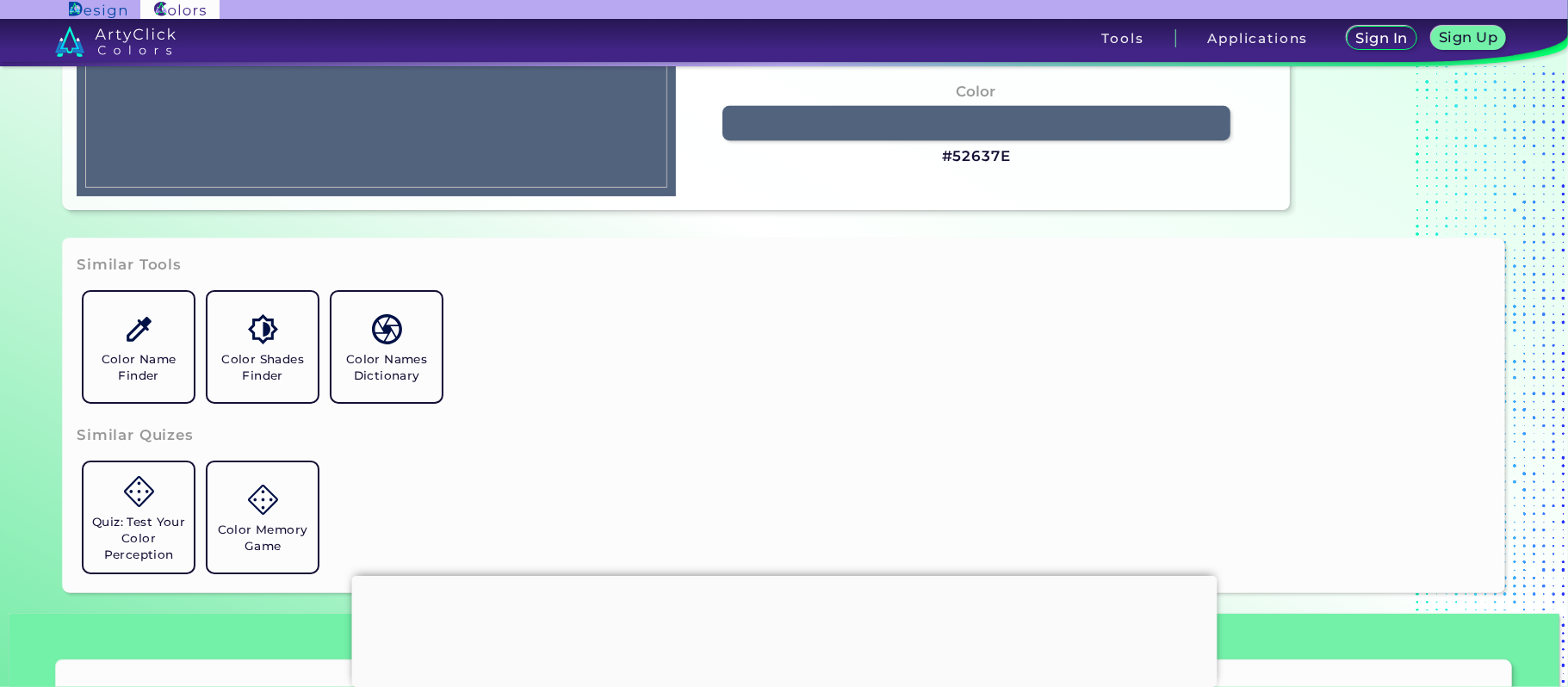
click at [811, 125] on link at bounding box center [975, 124] width 507 height 35
